Goal: Task Accomplishment & Management: Manage account settings

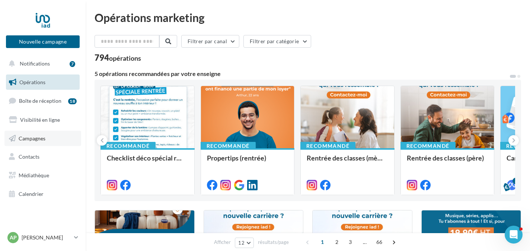
click at [46, 137] on link "Campagnes" at bounding box center [42, 139] width 77 height 16
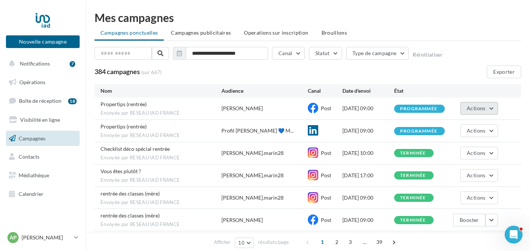
click at [492, 107] on button "Actions" at bounding box center [478, 108] width 37 height 13
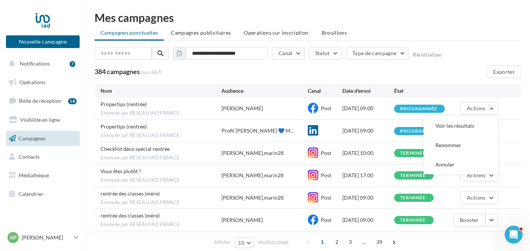
click at [373, 107] on div "[DATE] 09:00" at bounding box center [368, 107] width 52 height 7
click at [373, 107] on div "12/09/2025 09:00" at bounding box center [368, 107] width 52 height 7
click at [228, 107] on div "[PERSON_NAME]" at bounding box center [241, 107] width 41 height 7
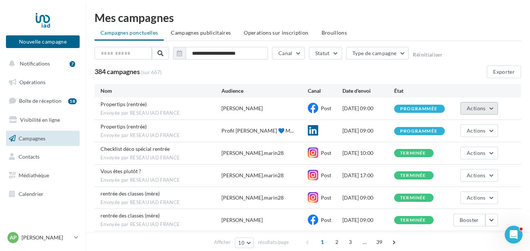
click at [490, 108] on button "Actions" at bounding box center [478, 108] width 37 height 13
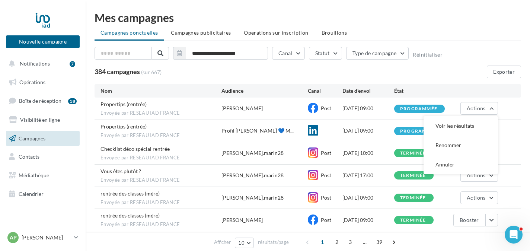
click at [324, 128] on div at bounding box center [325, 130] width 35 height 11
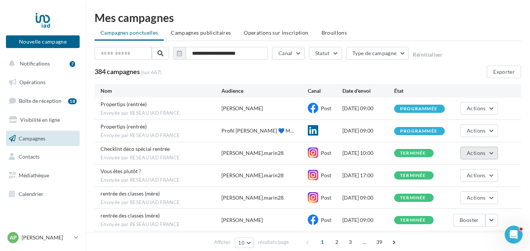
click at [492, 157] on button "Actions" at bounding box center [478, 153] width 37 height 13
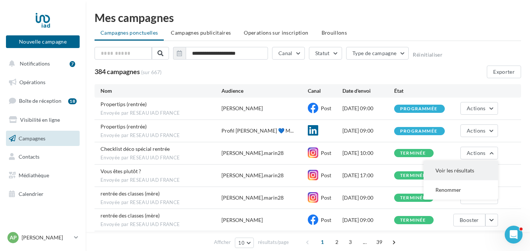
click at [456, 168] on button "Voir les résultats" at bounding box center [460, 170] width 74 height 19
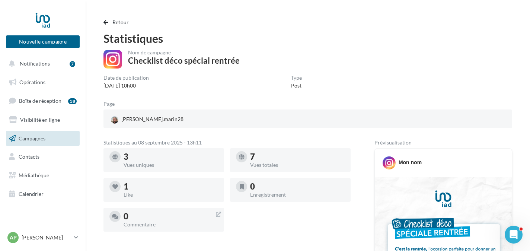
click at [47, 138] on link "Campagnes" at bounding box center [42, 139] width 77 height 16
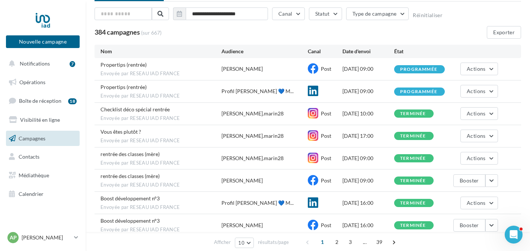
scroll to position [41, 0]
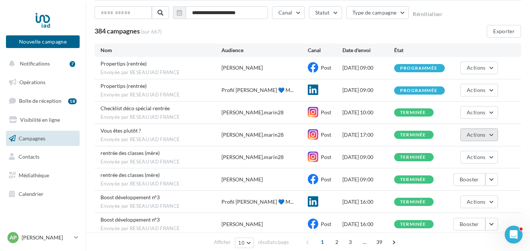
click at [477, 136] on span "Actions" at bounding box center [475, 134] width 19 height 6
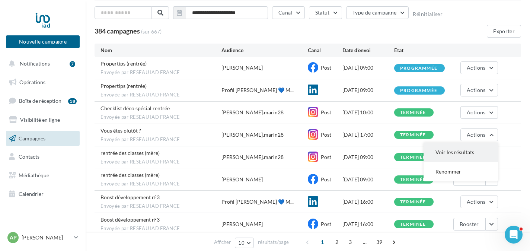
click at [452, 150] on button "Voir les résultats" at bounding box center [460, 151] width 74 height 19
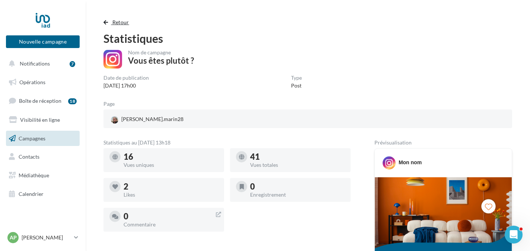
click at [106, 24] on span "button" at bounding box center [105, 22] width 4 height 5
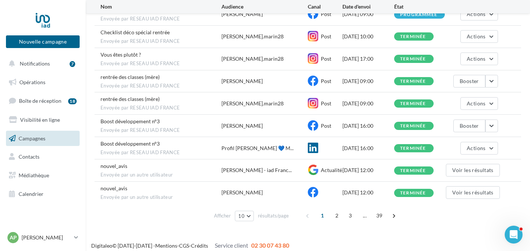
scroll to position [117, 0]
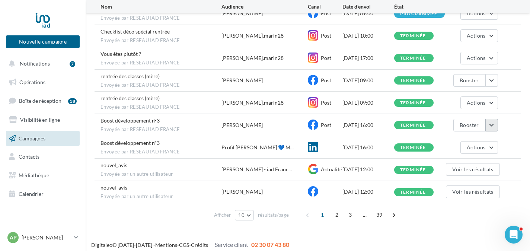
click at [491, 122] on button "button" at bounding box center [491, 125] width 13 height 13
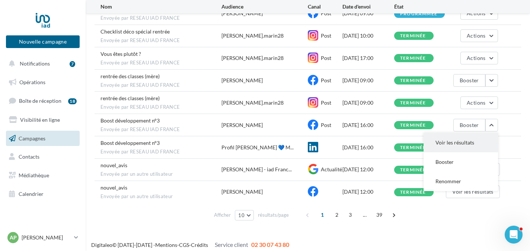
click at [468, 137] on button "Voir les résultats" at bounding box center [460, 142] width 74 height 19
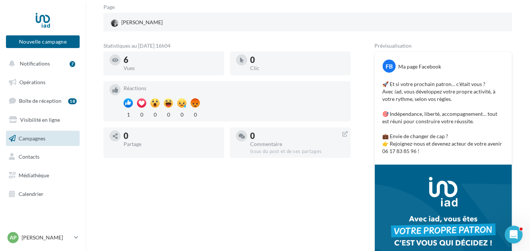
scroll to position [98, 0]
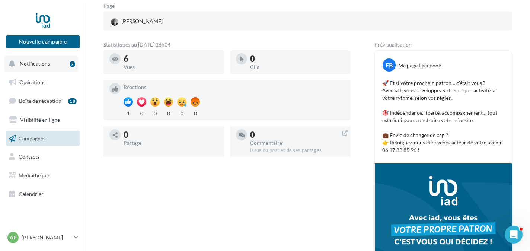
click at [42, 64] on span "Notifications" at bounding box center [35, 63] width 30 height 6
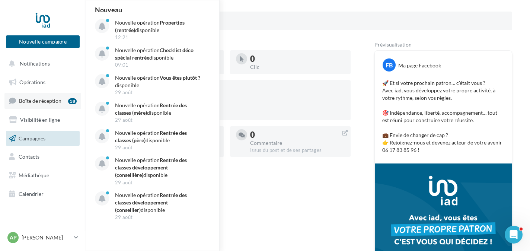
click at [36, 101] on span "Boîte de réception" at bounding box center [40, 100] width 42 height 6
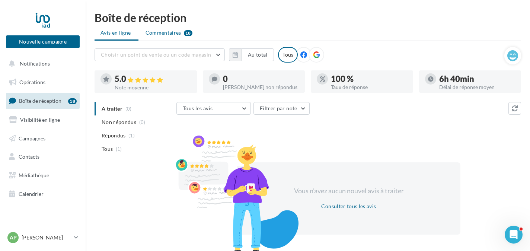
click at [163, 31] on span "Commentaires" at bounding box center [163, 32] width 36 height 7
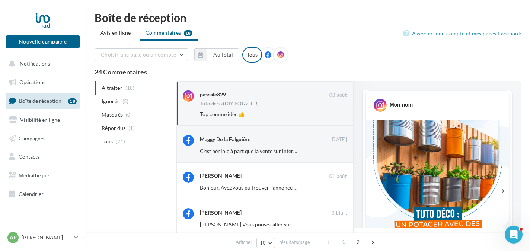
scroll to position [381, 0]
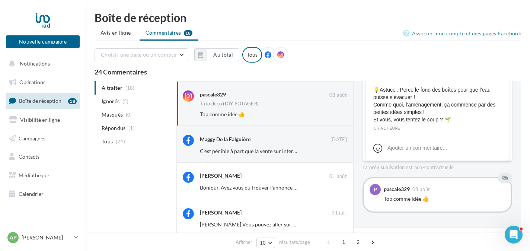
click at [116, 86] on ul "A traiter (18) Ignorés (5) [GEOGRAPHIC_DATA] (0) Répondus (1) Tous (24)" at bounding box center [133, 114] width 79 height 67
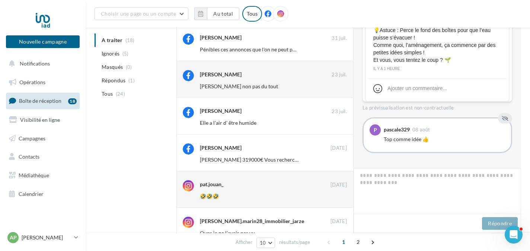
scroll to position [224, 0]
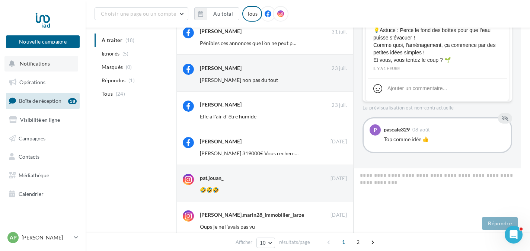
click at [42, 60] on span "Notifications" at bounding box center [35, 63] width 30 height 6
